Goal: Task Accomplishment & Management: Manage account settings

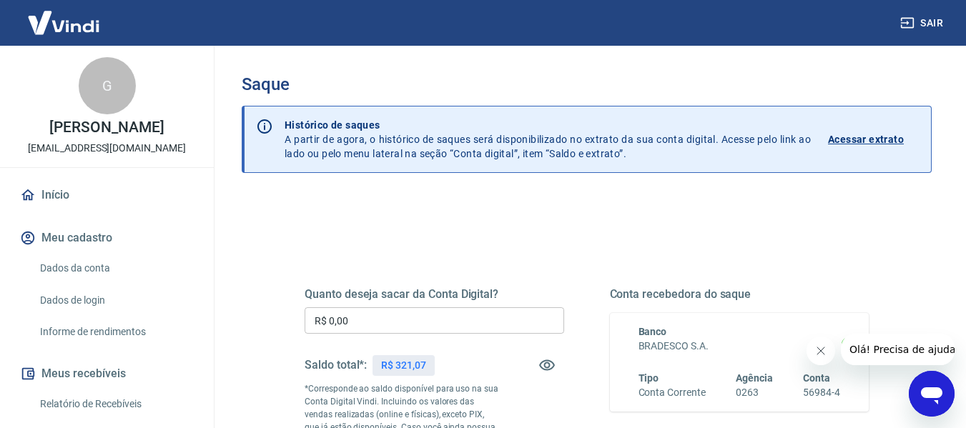
click at [395, 323] on input "R$ 0,00" at bounding box center [435, 320] width 260 height 26
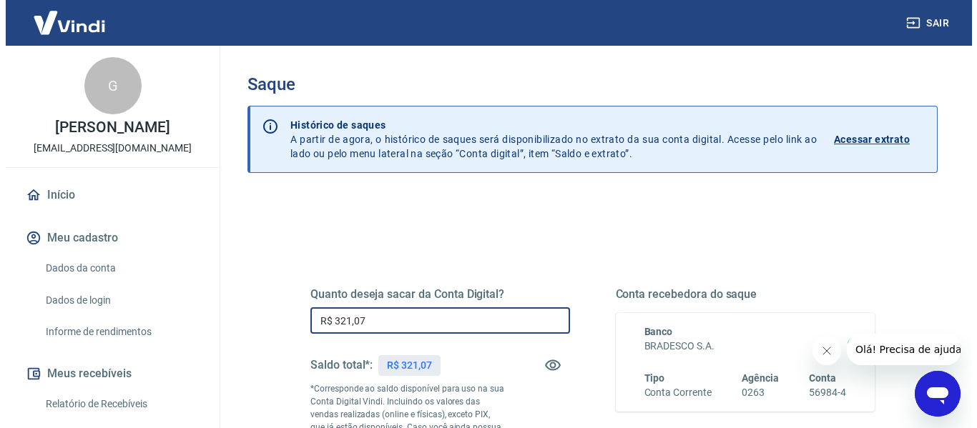
scroll to position [286, 0]
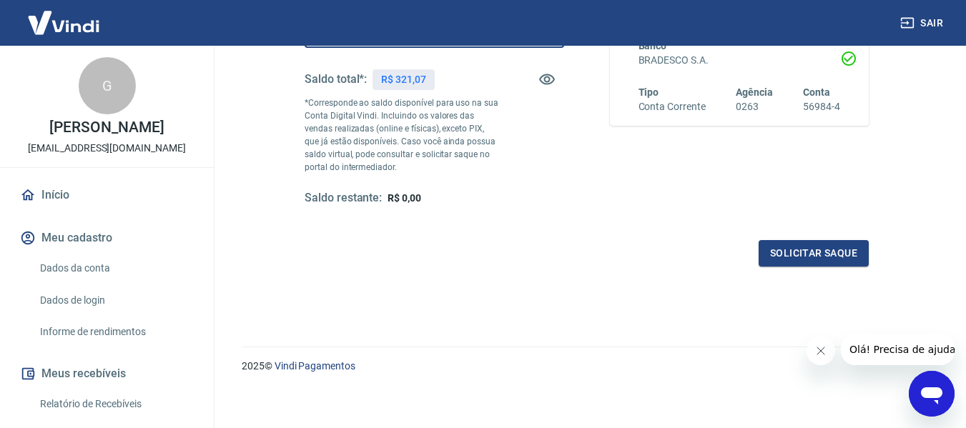
type input "R$ 321,07"
click at [875, 257] on div "Quanto deseja sacar da Conta Digital? R$ 321,07 ​ Saldo total*: R$ 321,07 *Corr…" at bounding box center [586, 111] width 599 height 345
click at [865, 253] on button "Solicitar saque" at bounding box center [814, 253] width 110 height 26
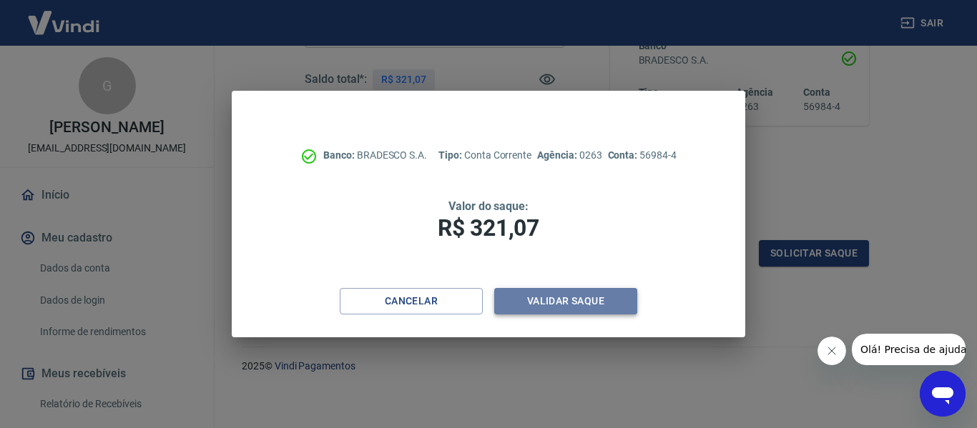
click at [518, 301] on button "Validar saque" at bounding box center [565, 301] width 143 height 26
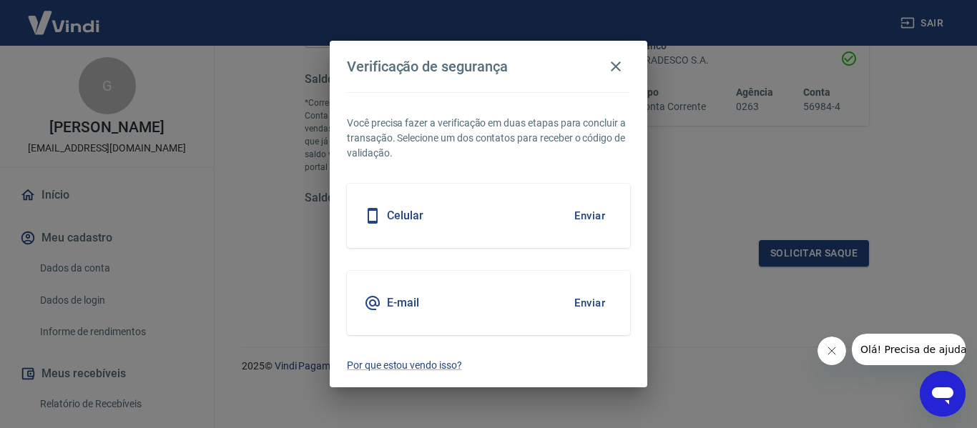
click at [608, 297] on button "Enviar" at bounding box center [589, 303] width 46 height 30
click at [576, 306] on button "Enviar" at bounding box center [589, 303] width 46 height 30
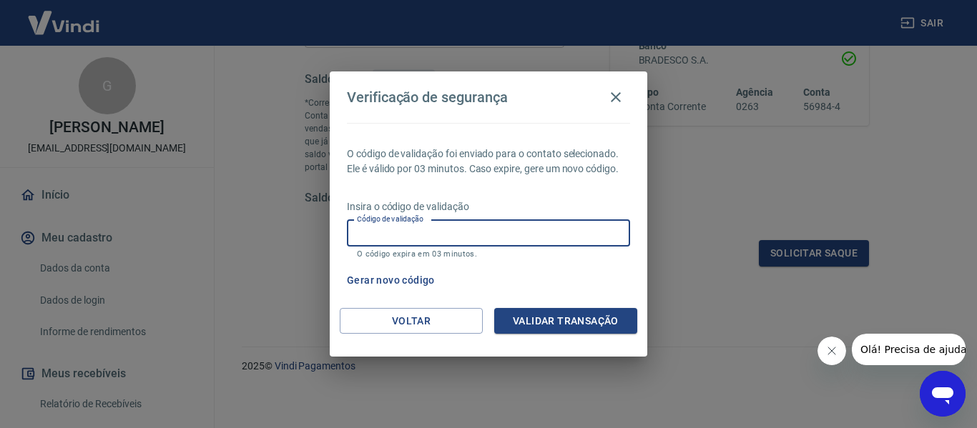
click at [561, 232] on input "Código de validação" at bounding box center [488, 233] width 283 height 26
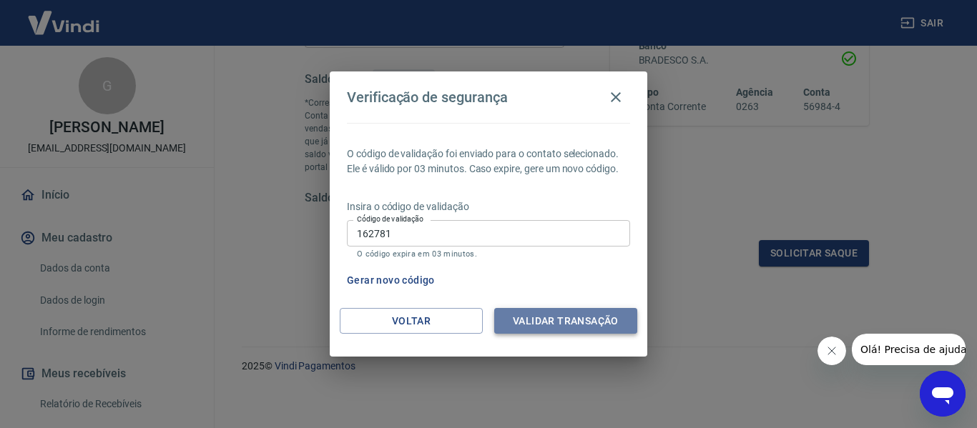
click at [539, 325] on button "Validar transação" at bounding box center [565, 321] width 143 height 26
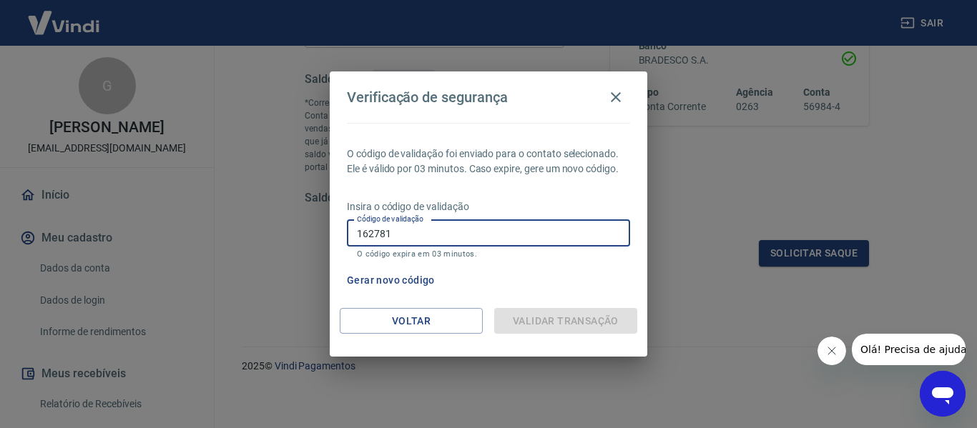
click at [585, 232] on input "162781" at bounding box center [488, 233] width 283 height 26
type input "16278"
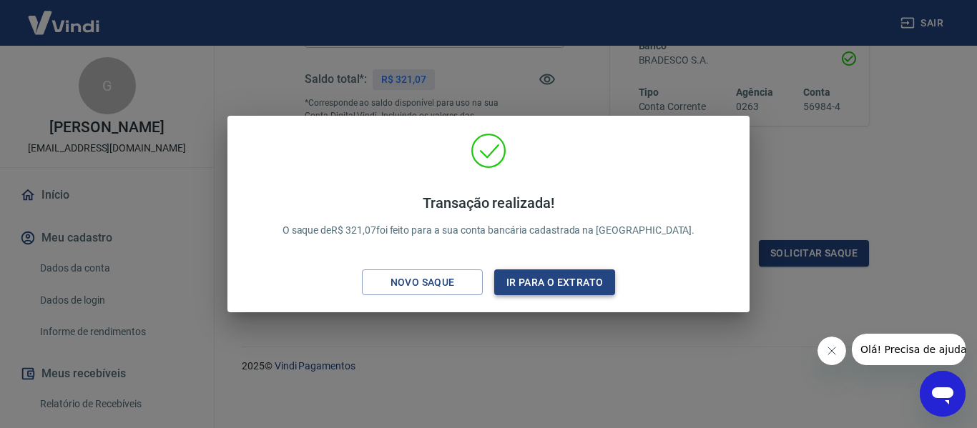
click at [535, 280] on button "Ir para o extrato" at bounding box center [554, 283] width 121 height 26
